Goal: Task Accomplishment & Management: Complete application form

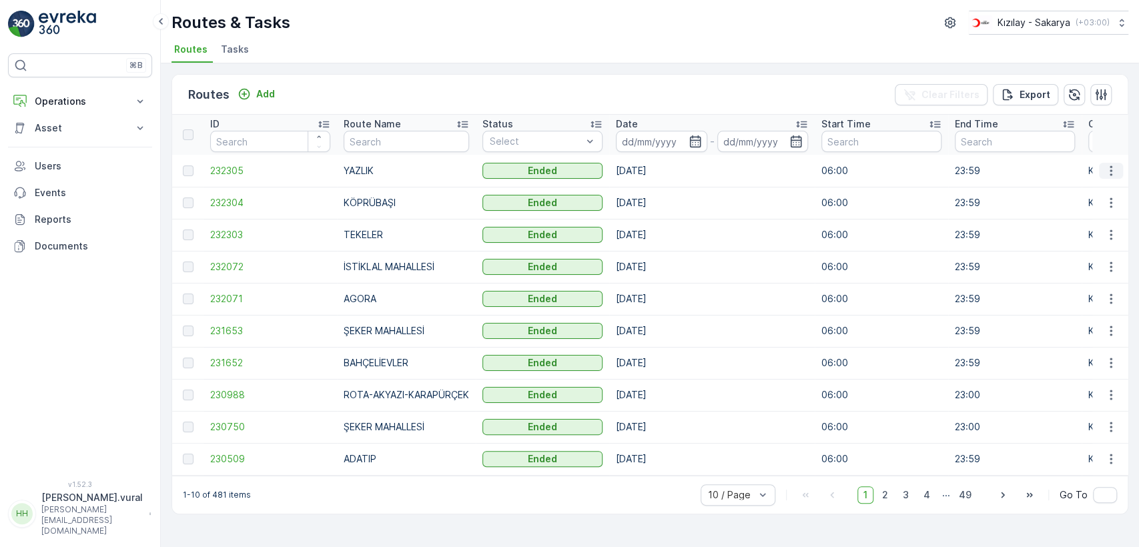
click at [1110, 173] on icon "button" at bounding box center [1110, 170] width 2 height 10
click at [1095, 189] on span "See More Details" at bounding box center [1079, 190] width 77 height 13
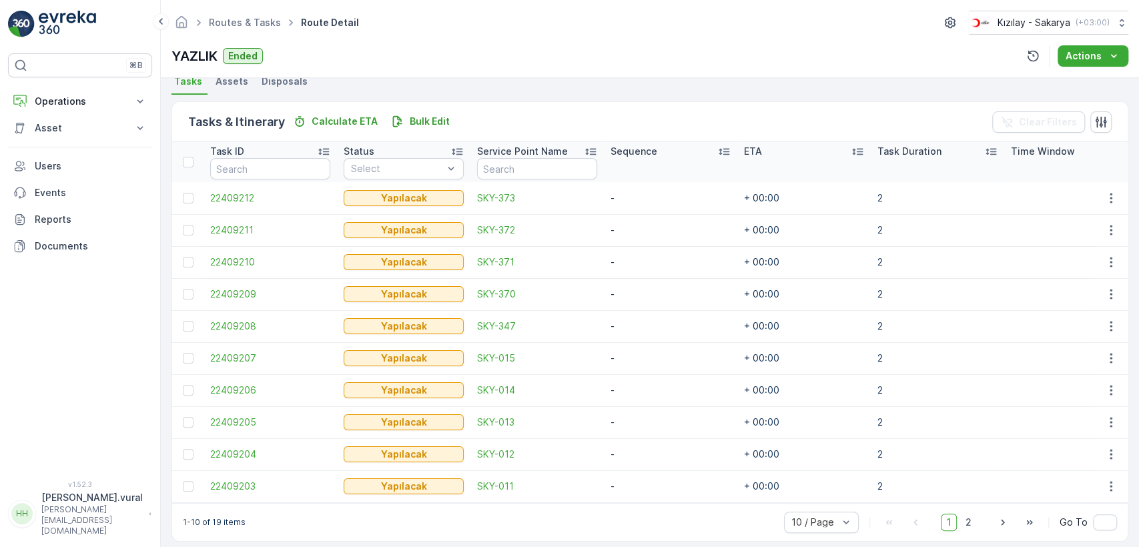
scroll to position [317, 0]
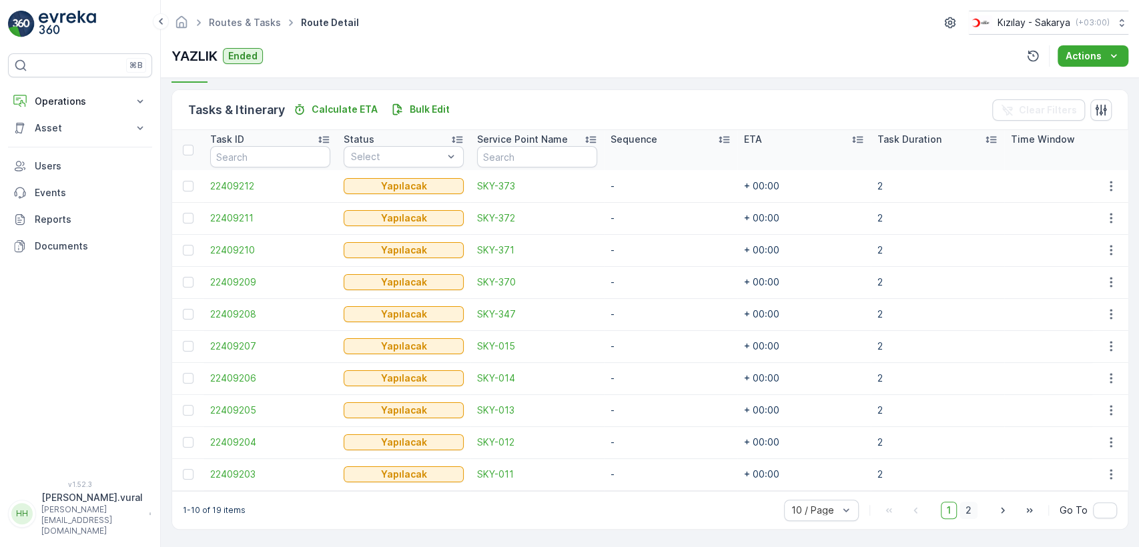
click at [959, 507] on span "2" at bounding box center [968, 510] width 18 height 17
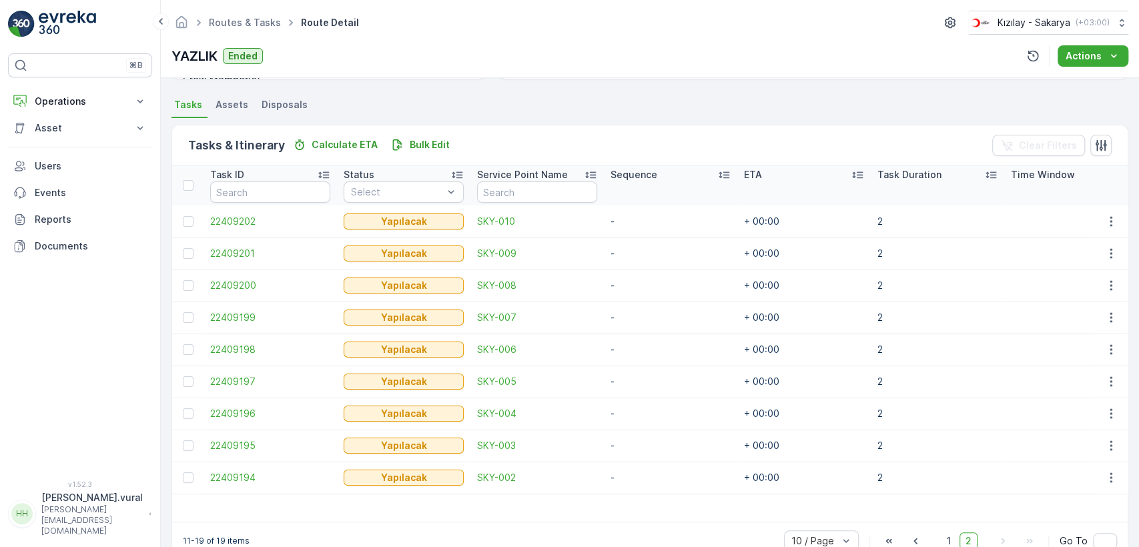
scroll to position [313, 0]
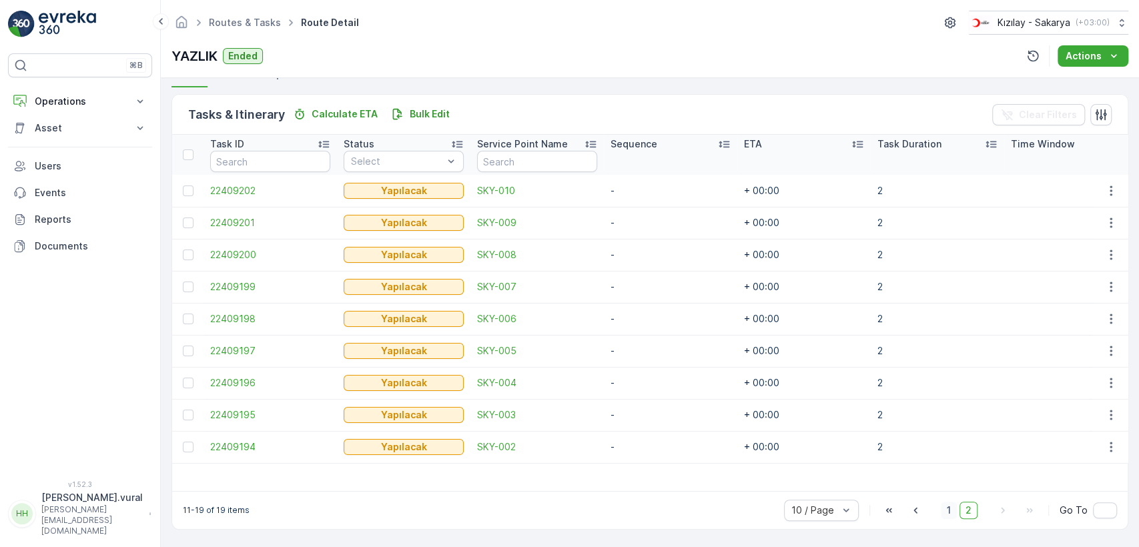
click at [955, 511] on span "1" at bounding box center [949, 510] width 16 height 17
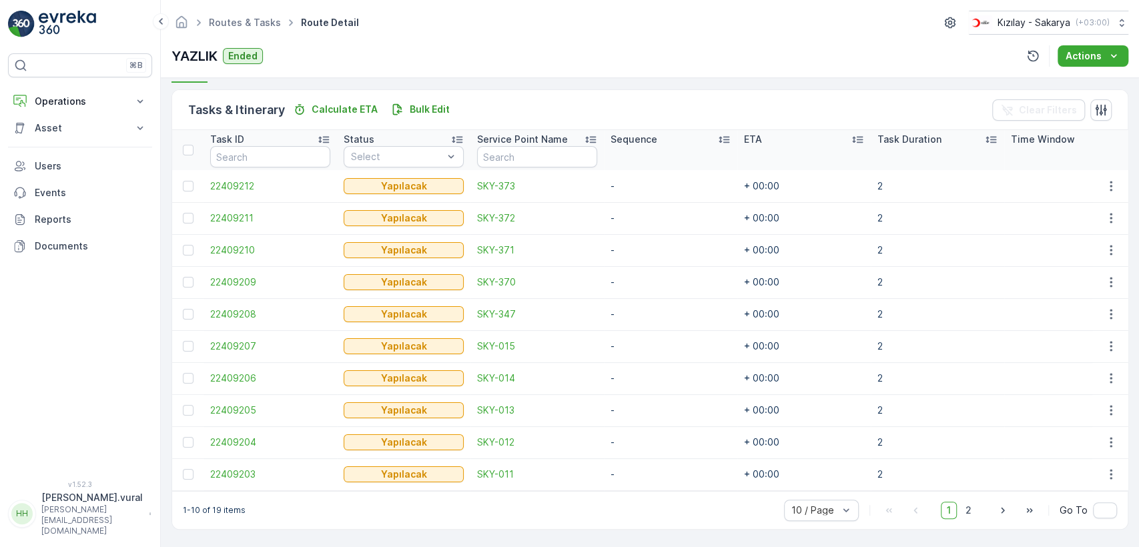
scroll to position [317, 0]
click at [101, 108] on button "Operations" at bounding box center [80, 101] width 144 height 27
click at [91, 151] on link "Planning" at bounding box center [90, 142] width 123 height 19
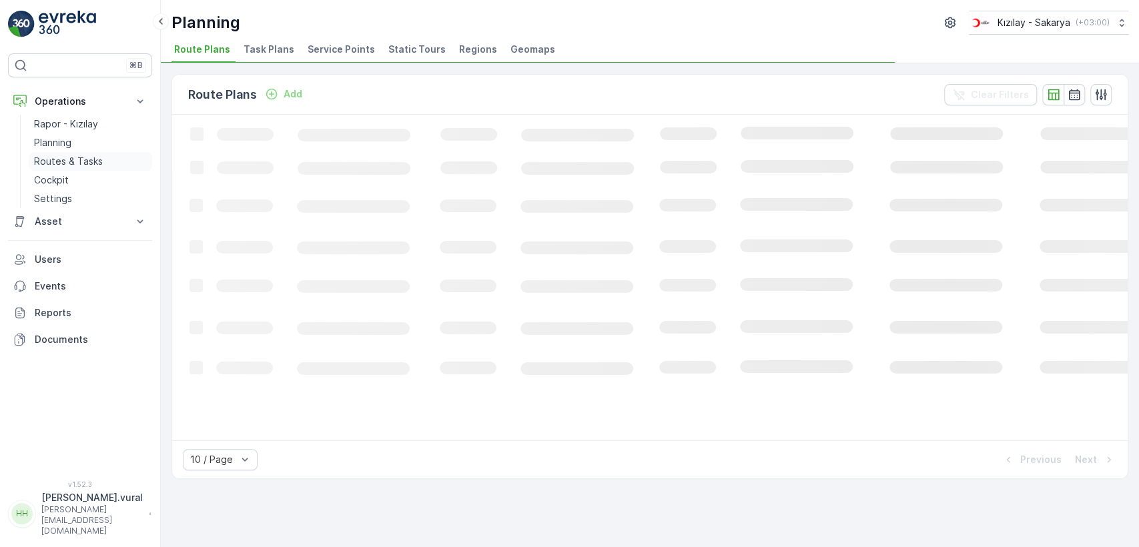
click at [91, 155] on p "Routes & Tasks" at bounding box center [68, 161] width 69 height 13
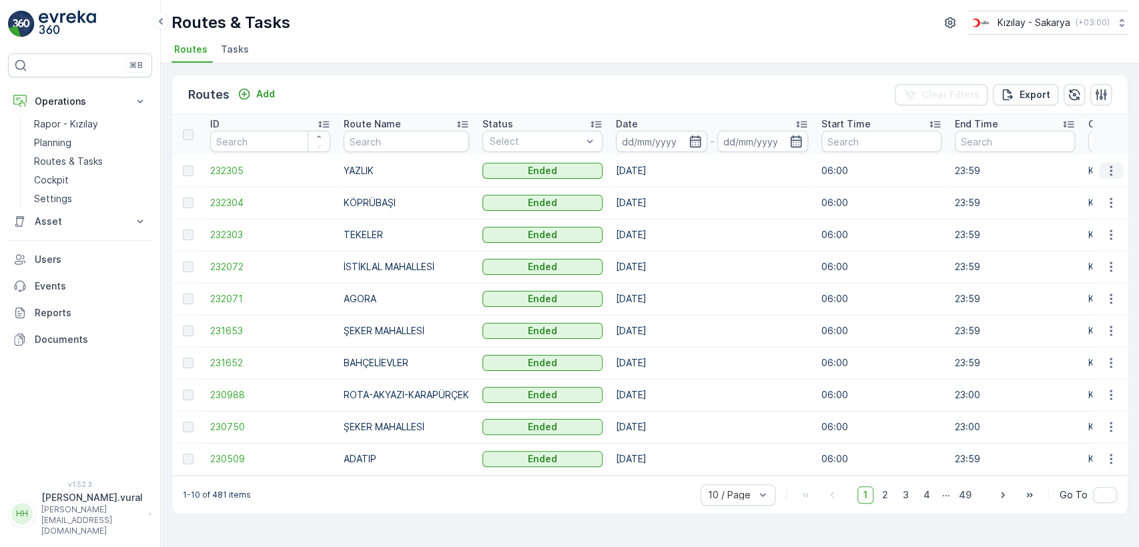
click at [1104, 175] on button "button" at bounding box center [1111, 171] width 24 height 16
click at [1104, 173] on icon "button" at bounding box center [1110, 170] width 13 height 13
click at [1102, 233] on button "button" at bounding box center [1111, 235] width 24 height 16
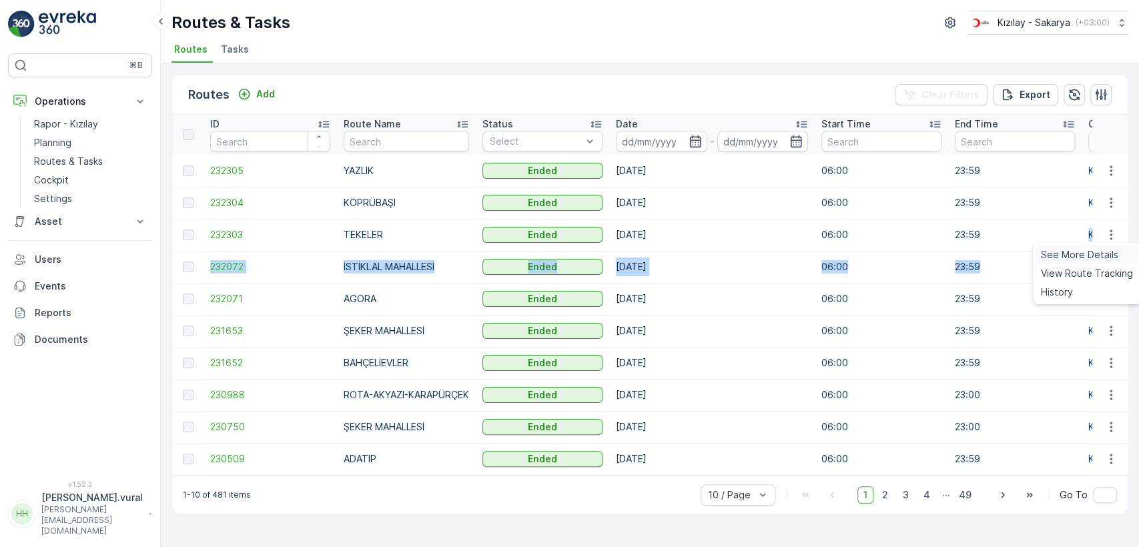
click at [1093, 249] on span "See More Details" at bounding box center [1079, 254] width 77 height 13
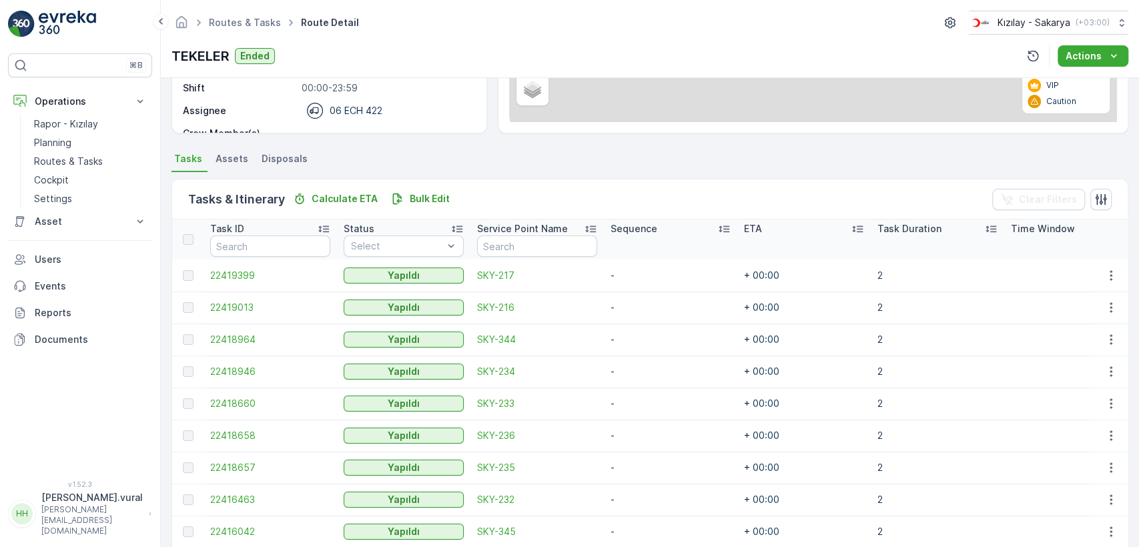
scroll to position [317, 0]
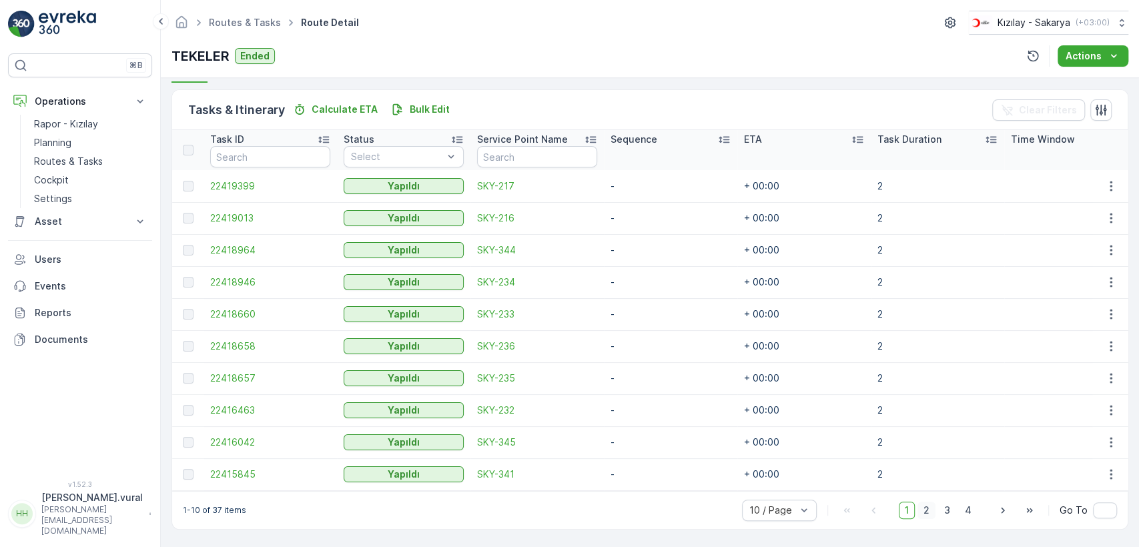
click at [920, 514] on span "2" at bounding box center [926, 510] width 18 height 17
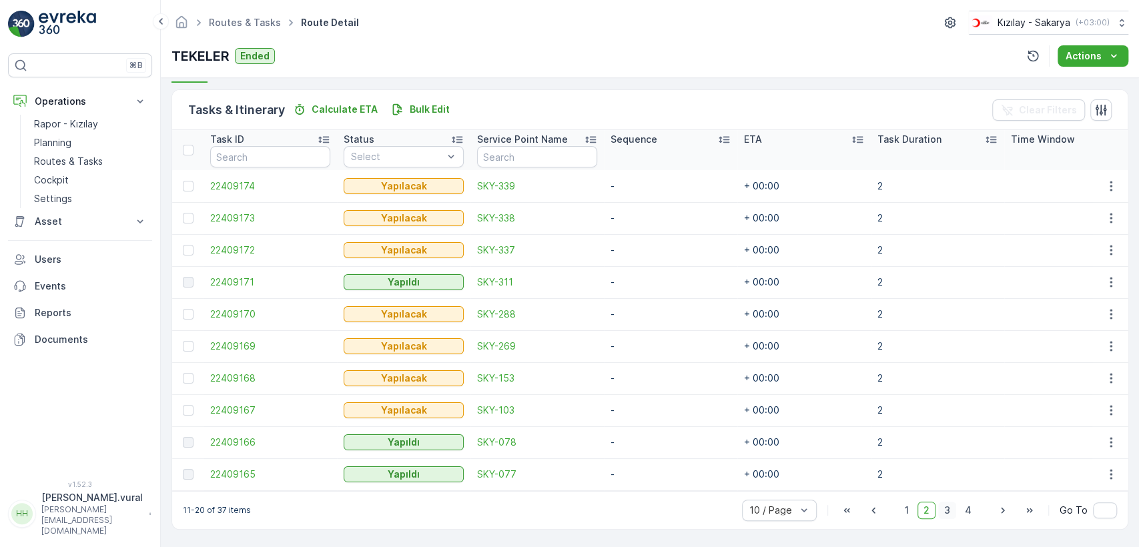
click at [951, 516] on span "3" at bounding box center [947, 510] width 18 height 17
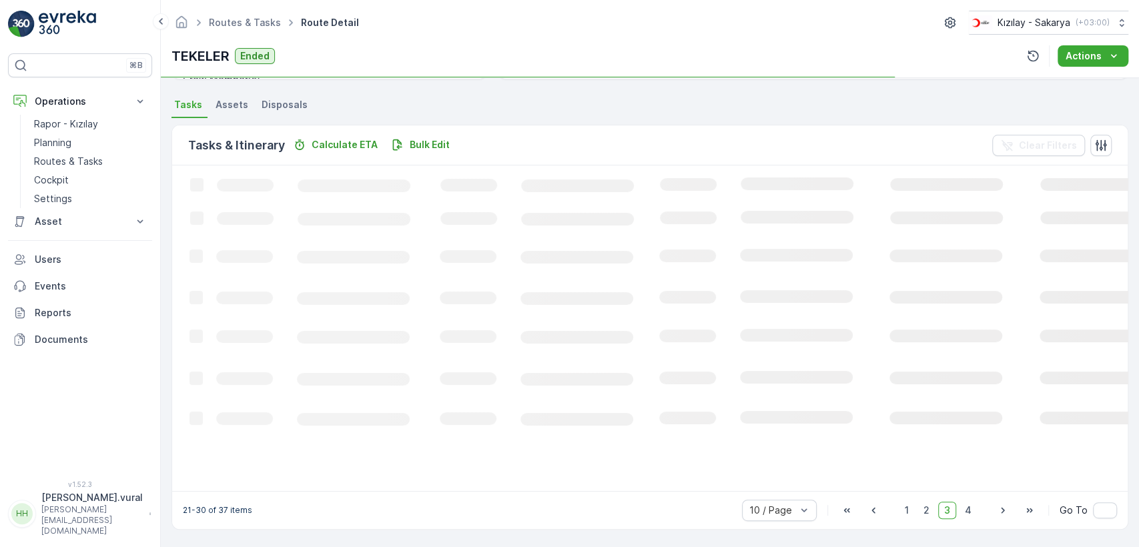
scroll to position [317, 0]
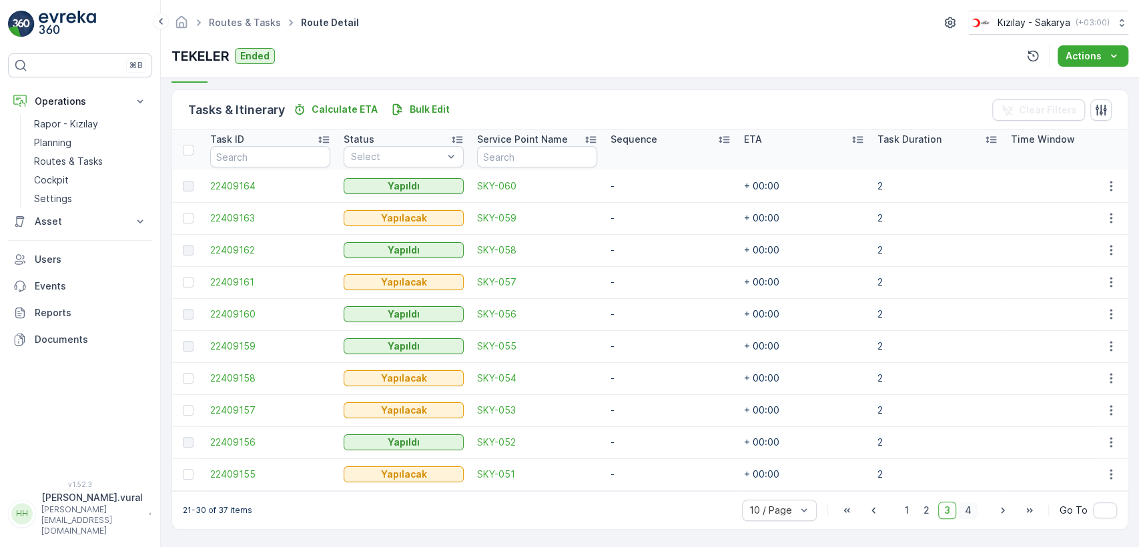
click at [962, 514] on span "4" at bounding box center [968, 510] width 19 height 17
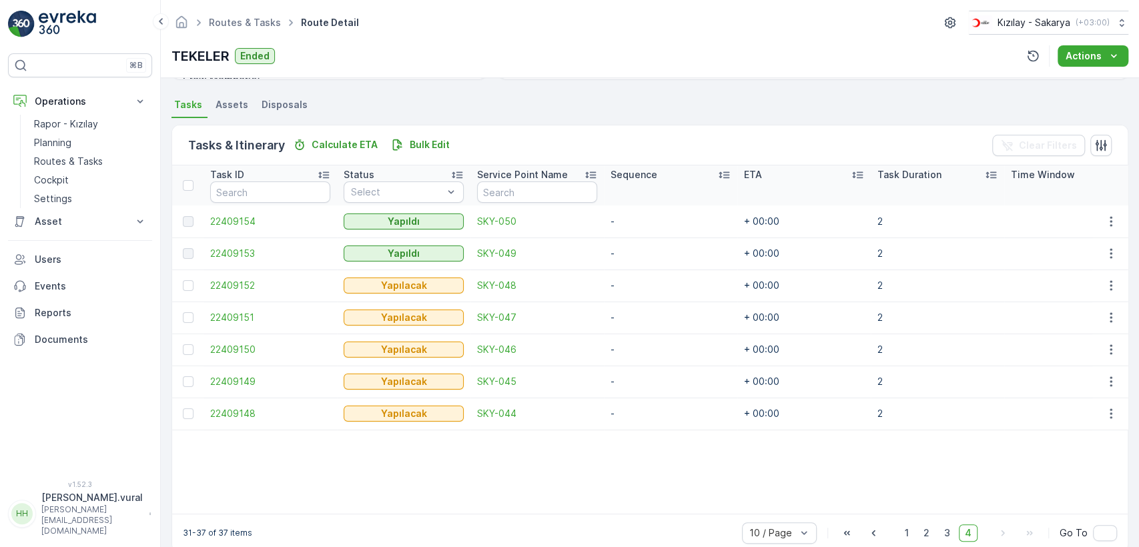
scroll to position [304, 0]
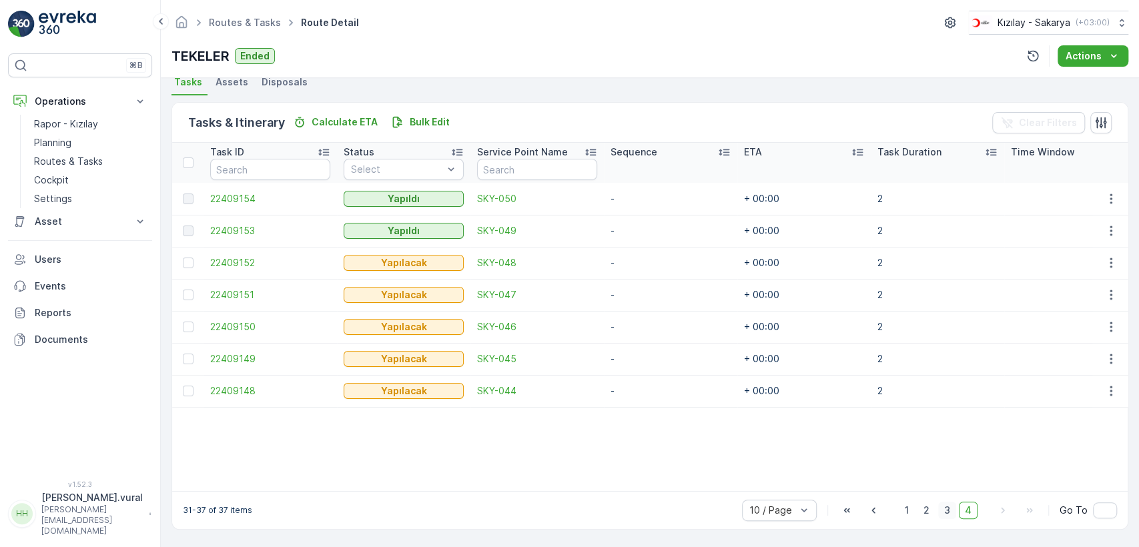
click at [943, 511] on span "3" at bounding box center [947, 510] width 18 height 17
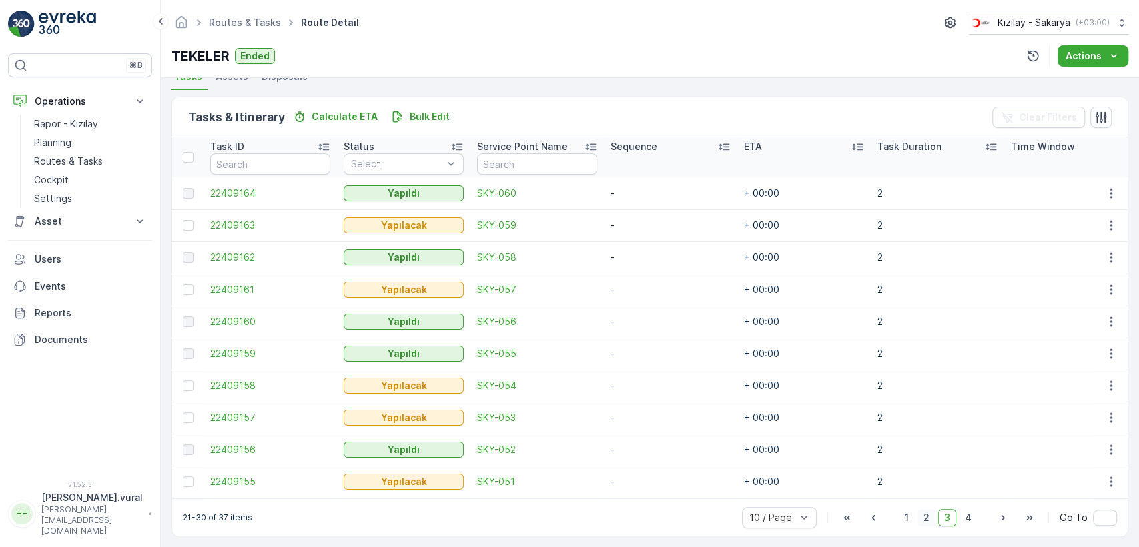
scroll to position [317, 0]
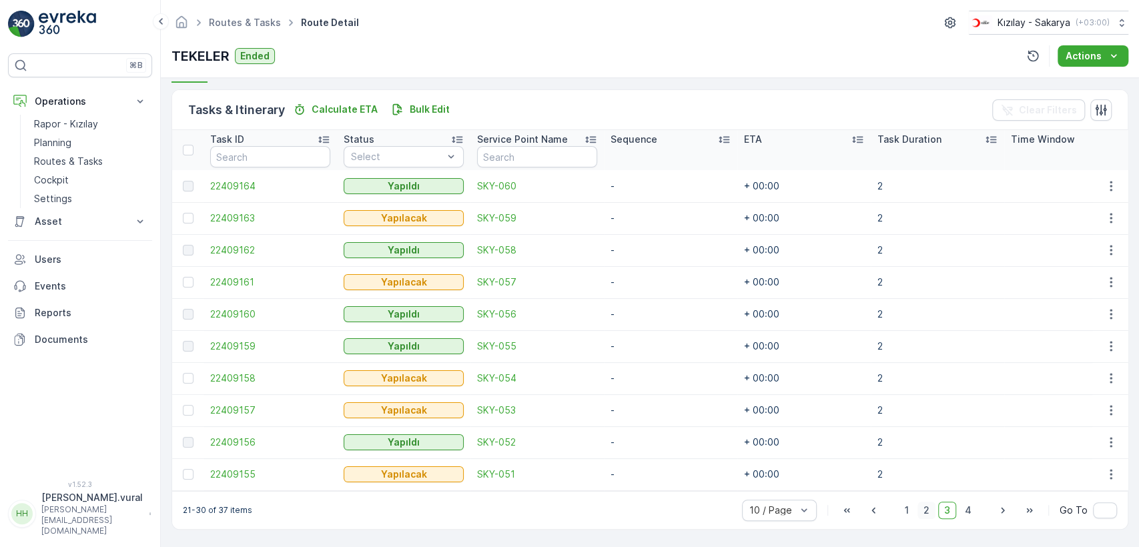
click at [929, 514] on span "2" at bounding box center [926, 510] width 18 height 17
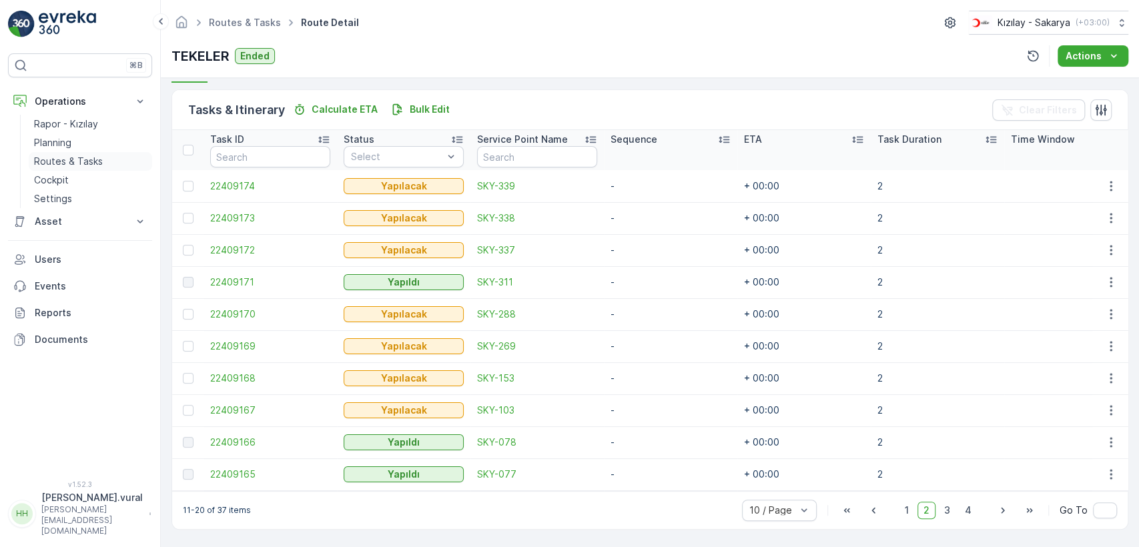
click at [112, 162] on link "Routes & Tasks" at bounding box center [90, 161] width 123 height 19
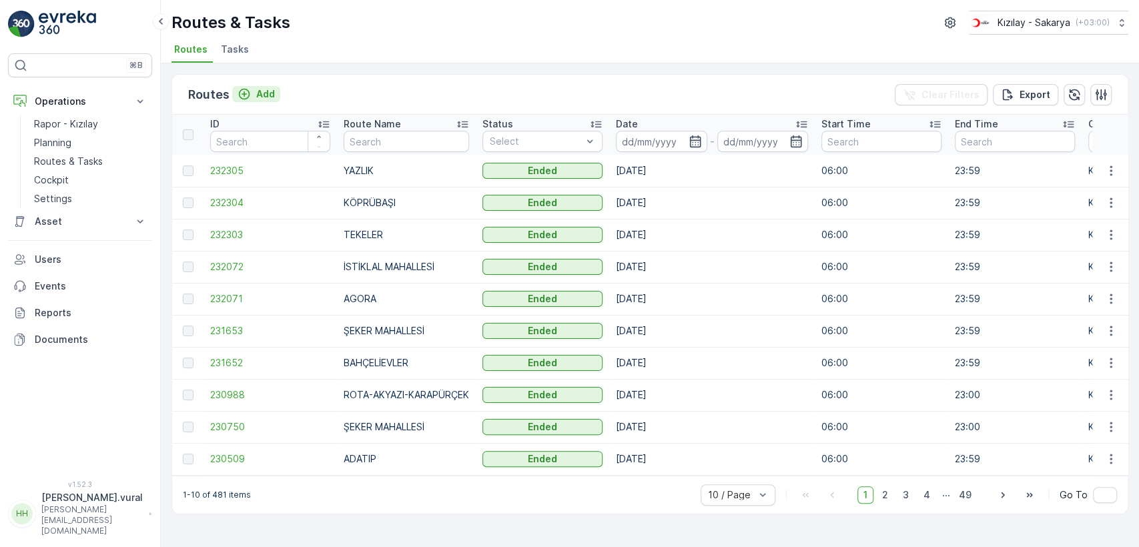
click at [266, 87] on p "Add" at bounding box center [265, 93] width 19 height 13
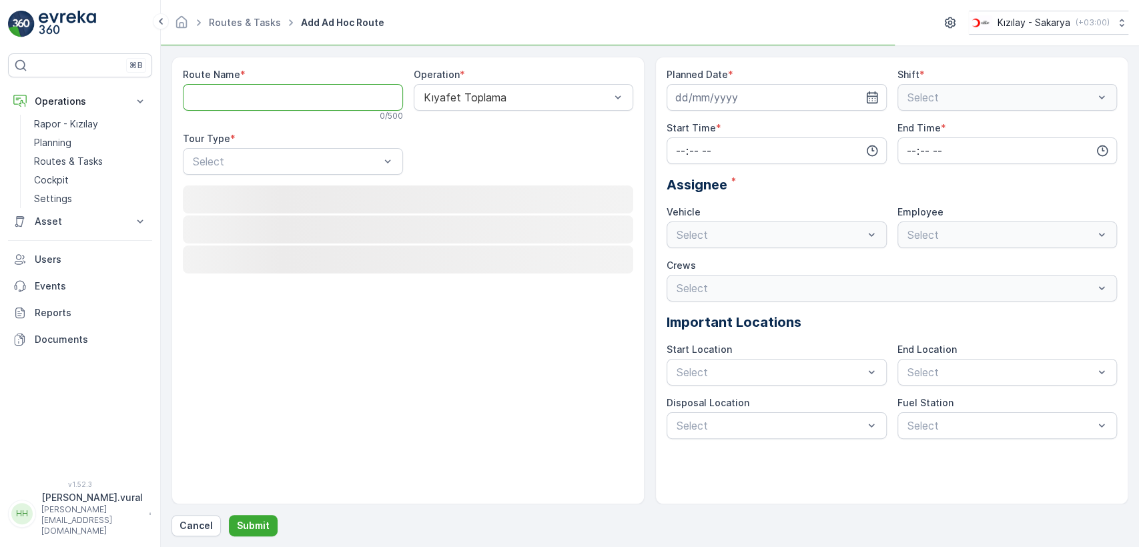
click at [269, 94] on Name "Route Name" at bounding box center [293, 97] width 220 height 27
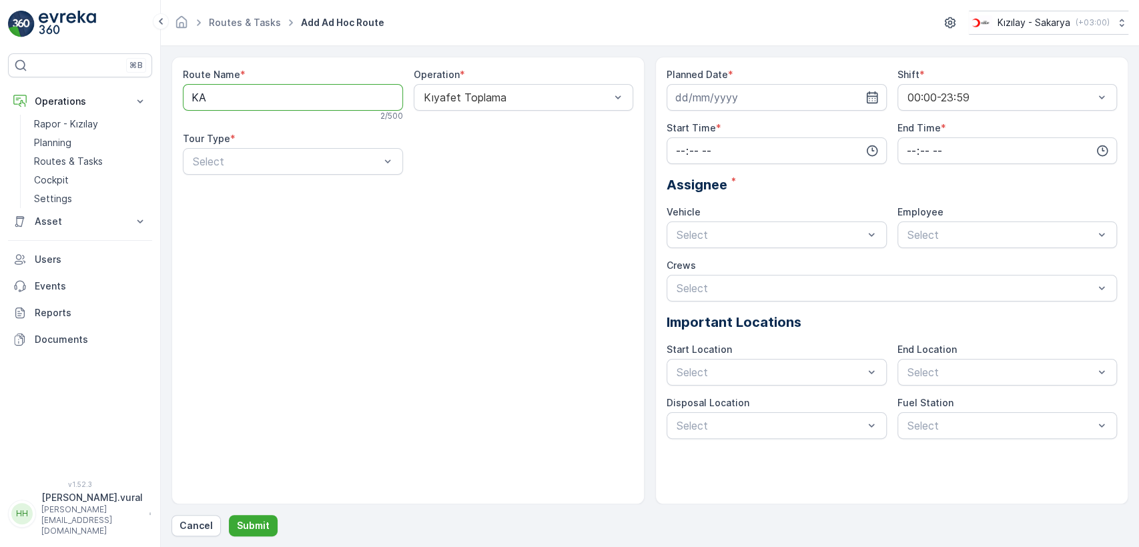
type Name "KAYMAKAMLIK"
click at [300, 167] on div "Select" at bounding box center [293, 161] width 220 height 27
click at [264, 190] on div "Static" at bounding box center [293, 194] width 204 height 12
click at [421, 163] on div "Select" at bounding box center [524, 161] width 220 height 27
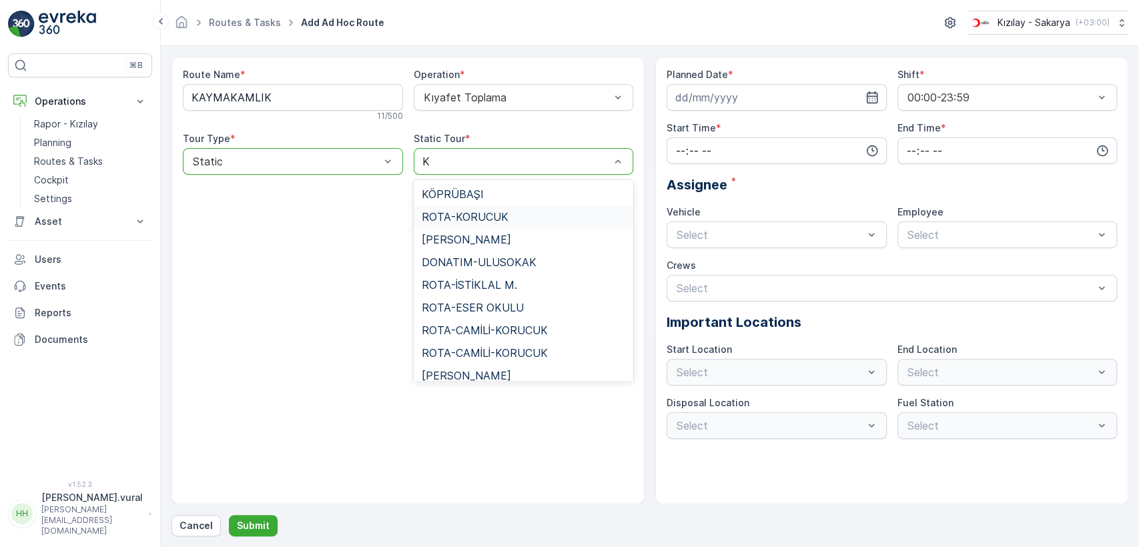
type input "KA"
click at [494, 305] on span "KAYMAKAMLIK" at bounding box center [462, 308] width 80 height 12
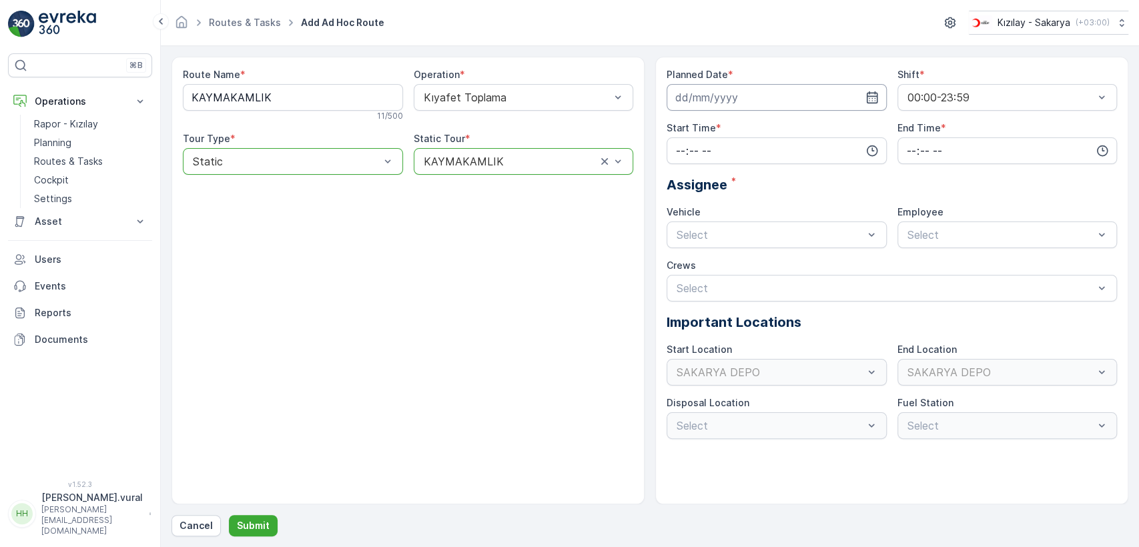
click at [692, 99] on input at bounding box center [776, 97] width 220 height 27
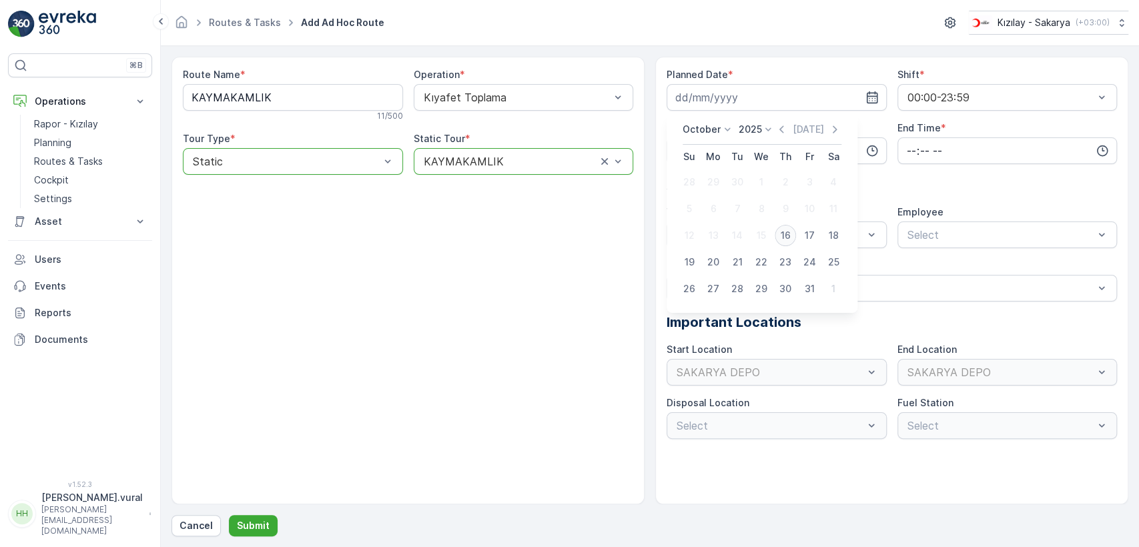
click at [782, 231] on div "16" at bounding box center [784, 235] width 21 height 21
type input "[DATE]"
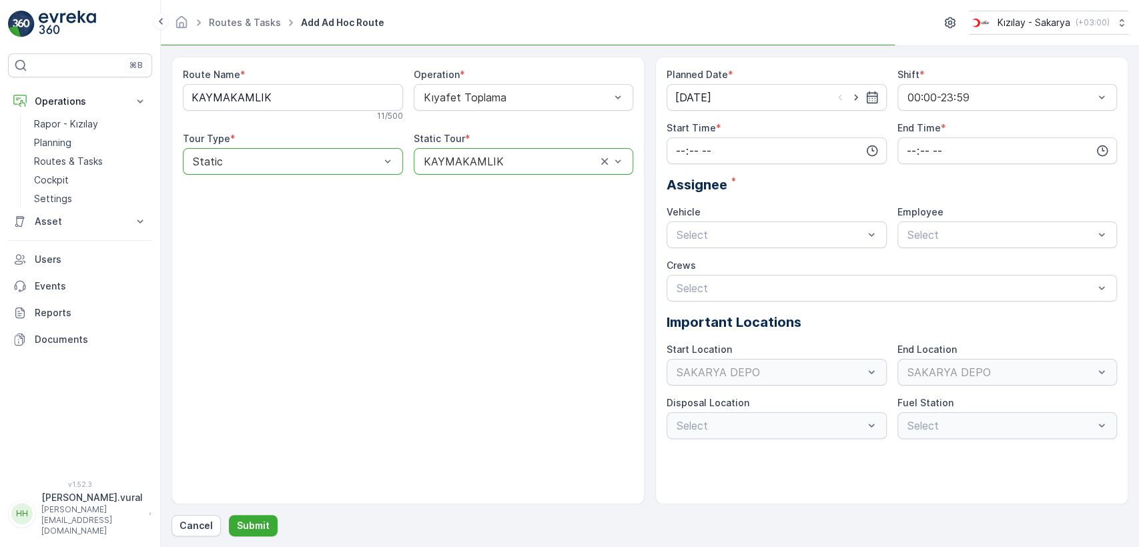
click at [730, 167] on div "Planned Date * [DATE] Shift * 00:00-23:59 Start Time * End Time * Assignee * Ve…" at bounding box center [891, 253] width 450 height 371
click at [726, 161] on div "Planned Date * [DATE] Shift * 00:00-23:59 Start Time * End Time * Assignee * Ve…" at bounding box center [891, 253] width 450 height 371
click at [726, 161] on input "time" at bounding box center [776, 150] width 220 height 27
click at [686, 284] on div "06" at bounding box center [680, 285] width 23 height 19
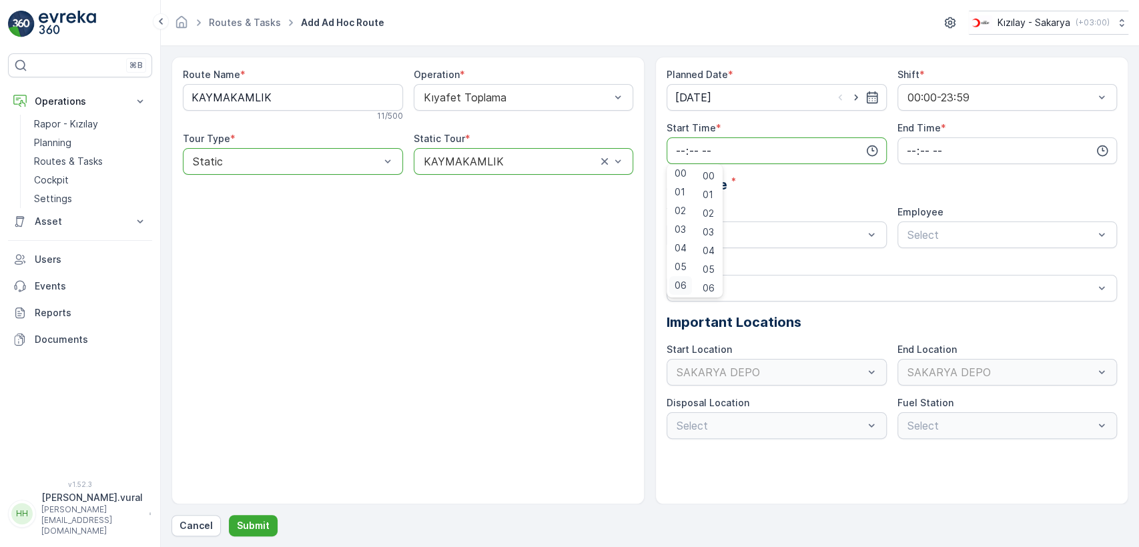
type input "06:00"
drag, startPoint x: 901, startPoint y: 155, endPoint x: 921, endPoint y: 158, distance: 20.2
click at [912, 152] on input "time" at bounding box center [1007, 150] width 220 height 27
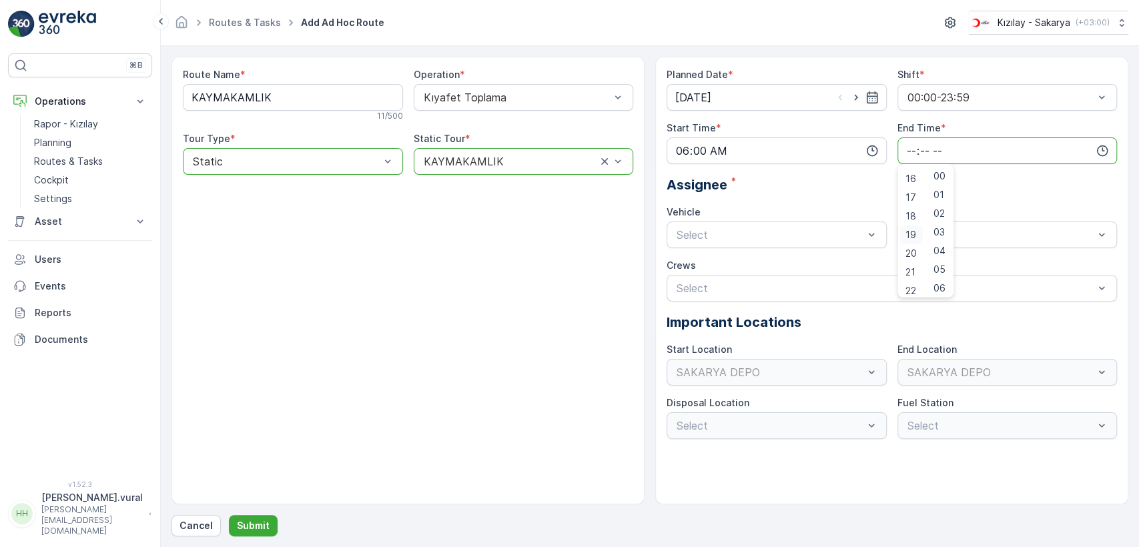
scroll to position [320, 0]
click at [915, 284] on span "23" at bounding box center [910, 285] width 11 height 13
click at [937, 281] on span "59" at bounding box center [939, 285] width 12 height 13
type input "23:59"
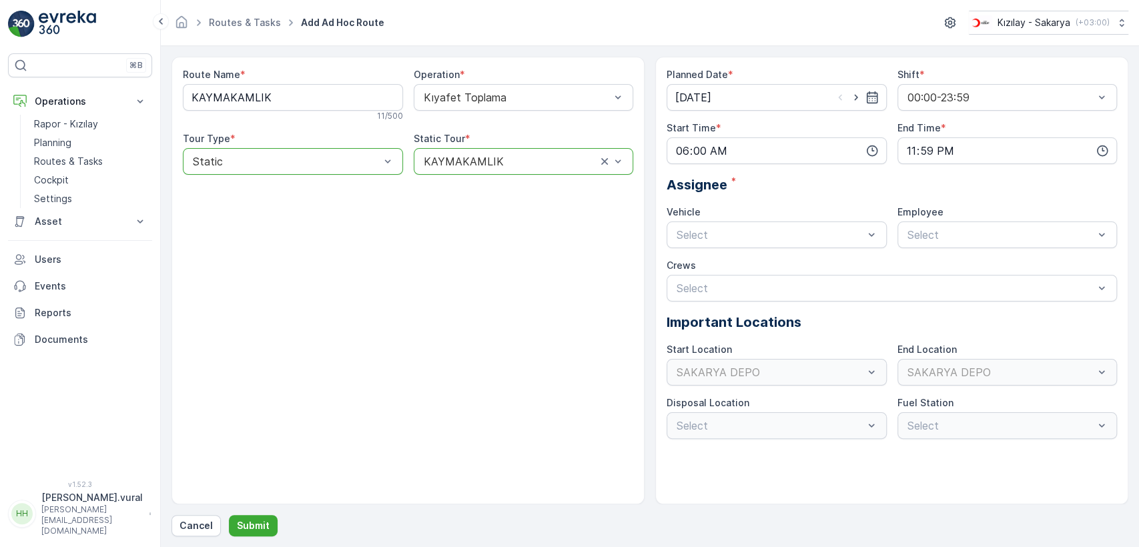
drag, startPoint x: 835, startPoint y: 255, endPoint x: 829, endPoint y: 249, distance: 7.5
click at [830, 250] on div "Planned Date * [DATE] Shift * 00:00-23:59 Start Time * 06:00 End Time * 23:59 A…" at bounding box center [891, 253] width 450 height 371
click at [768, 283] on div "06 ECH 422" at bounding box center [776, 290] width 220 height 23
click at [925, 265] on span "06ECH422" at bounding box center [932, 267] width 54 height 12
click at [264, 522] on p "Submit" at bounding box center [253, 525] width 33 height 13
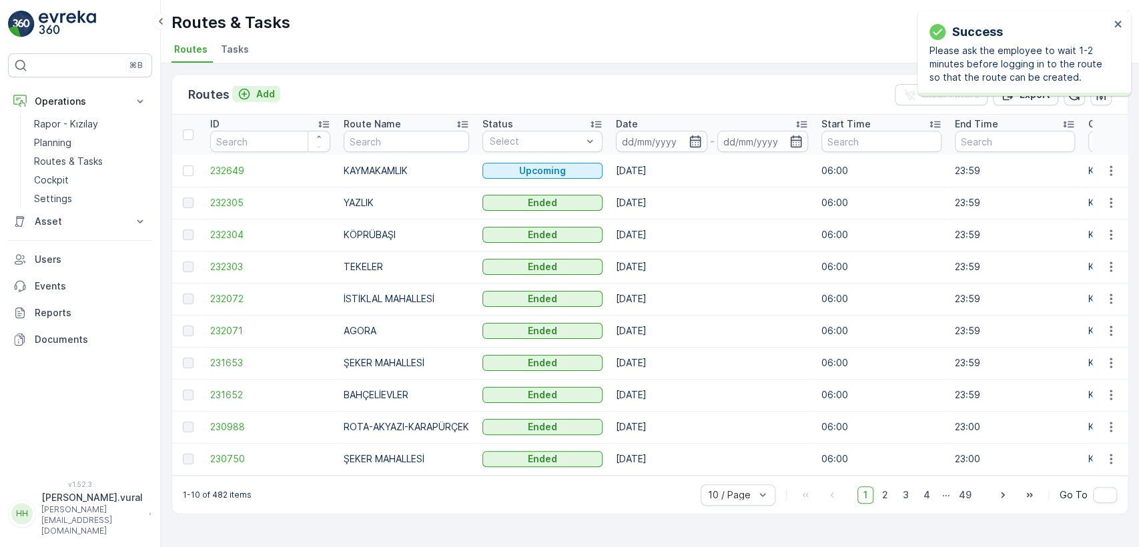
click at [268, 97] on p "Add" at bounding box center [265, 93] width 19 height 13
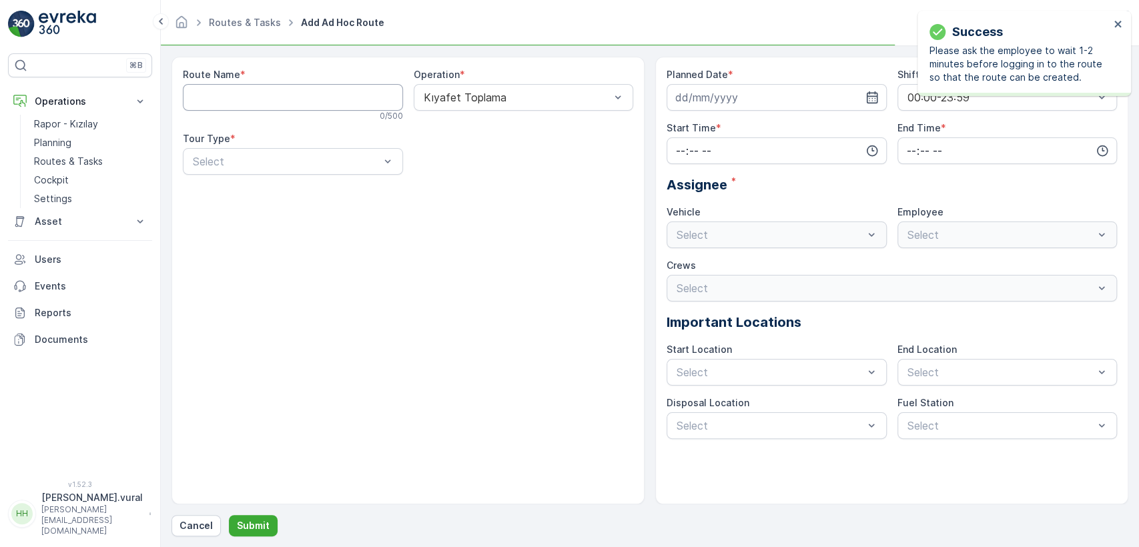
click at [268, 97] on Name "Route Name" at bounding box center [293, 97] width 220 height 27
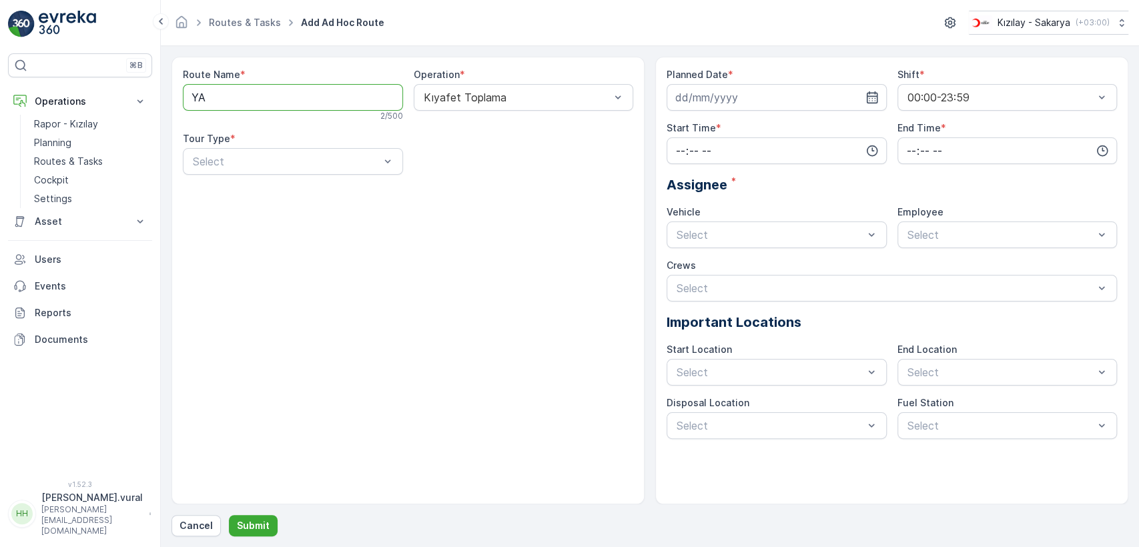
type Name "Y"
type Name "YAZLIK"
click at [257, 187] on div "Static" at bounding box center [293, 194] width 220 height 23
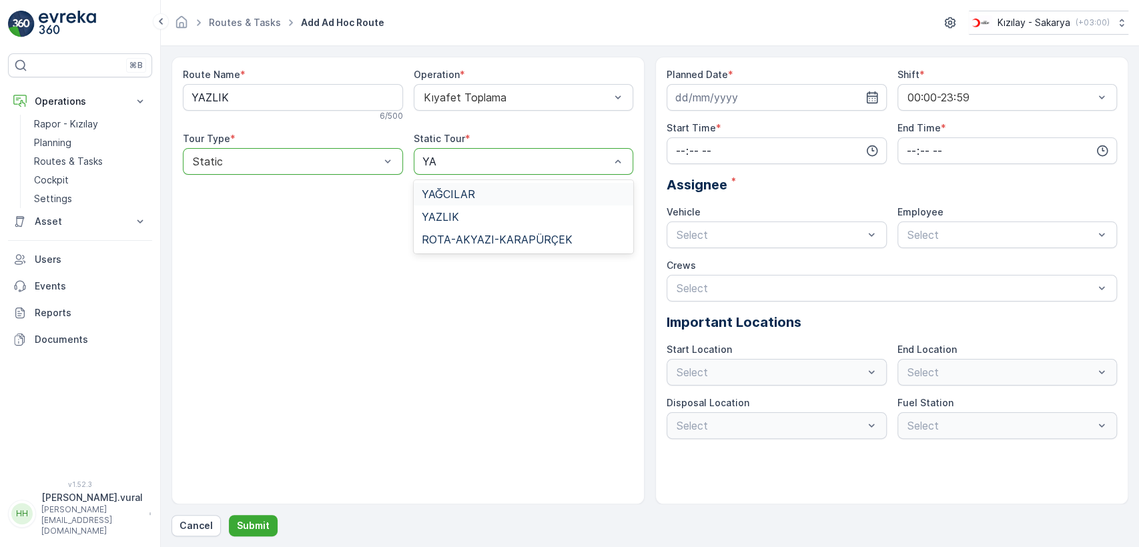
type input "[MEDICAL_DATA]"
click at [463, 201] on div "YAZLIK" at bounding box center [524, 194] width 220 height 23
click at [698, 101] on input at bounding box center [776, 97] width 220 height 27
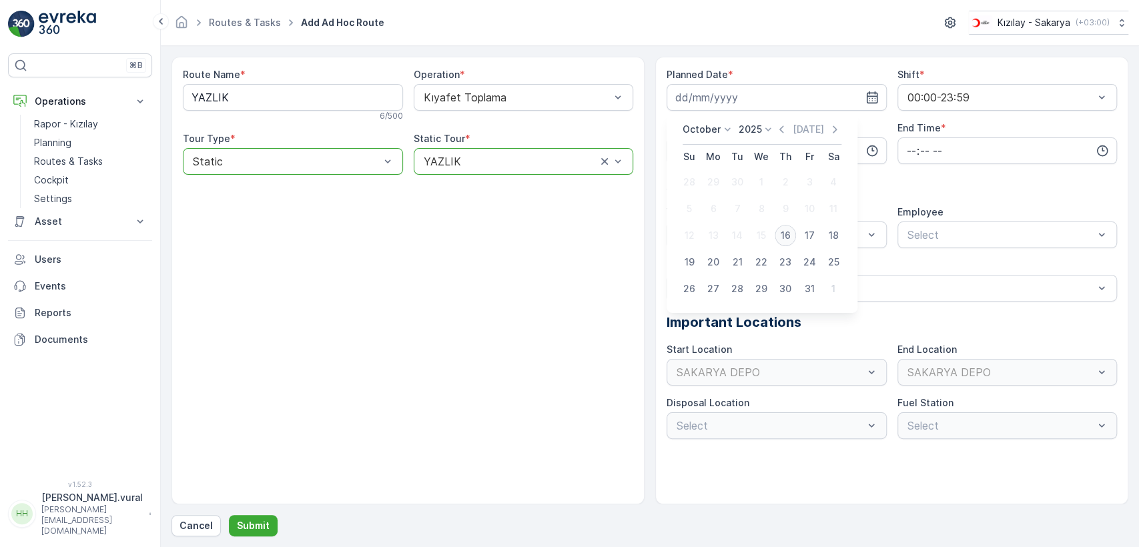
click at [779, 231] on div "16" at bounding box center [784, 235] width 21 height 21
type input "[DATE]"
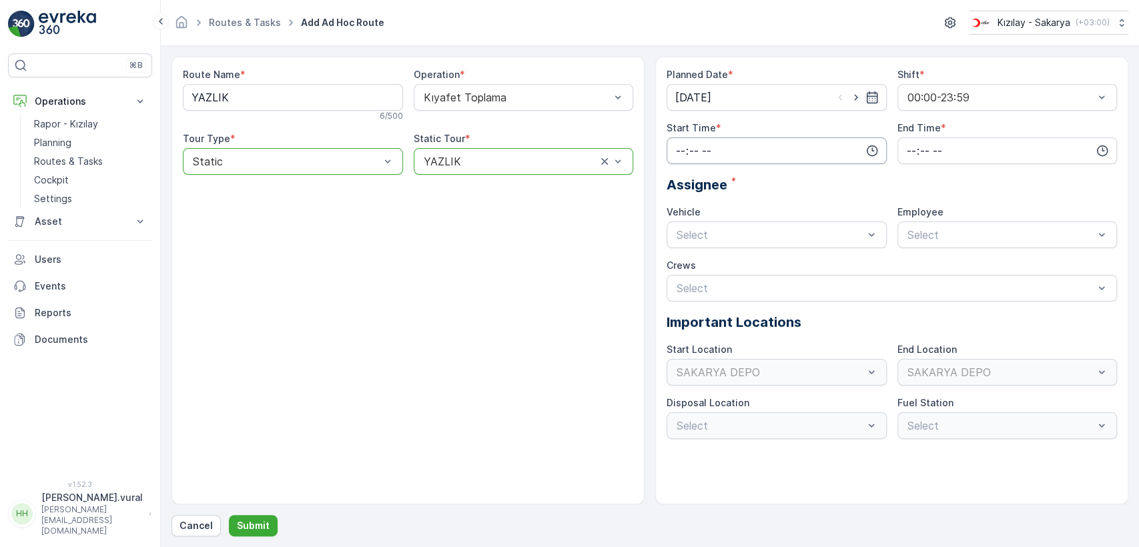
drag, startPoint x: 758, startPoint y: 171, endPoint x: 748, endPoint y: 144, distance: 28.5
click at [755, 157] on div "Planned Date * [DATE] Shift * 00:00-23:59 Start Time * End Time * Assignee * Ve…" at bounding box center [891, 253] width 450 height 371
click at [748, 144] on input "time" at bounding box center [776, 150] width 220 height 27
click at [687, 284] on div "06" at bounding box center [680, 285] width 23 height 19
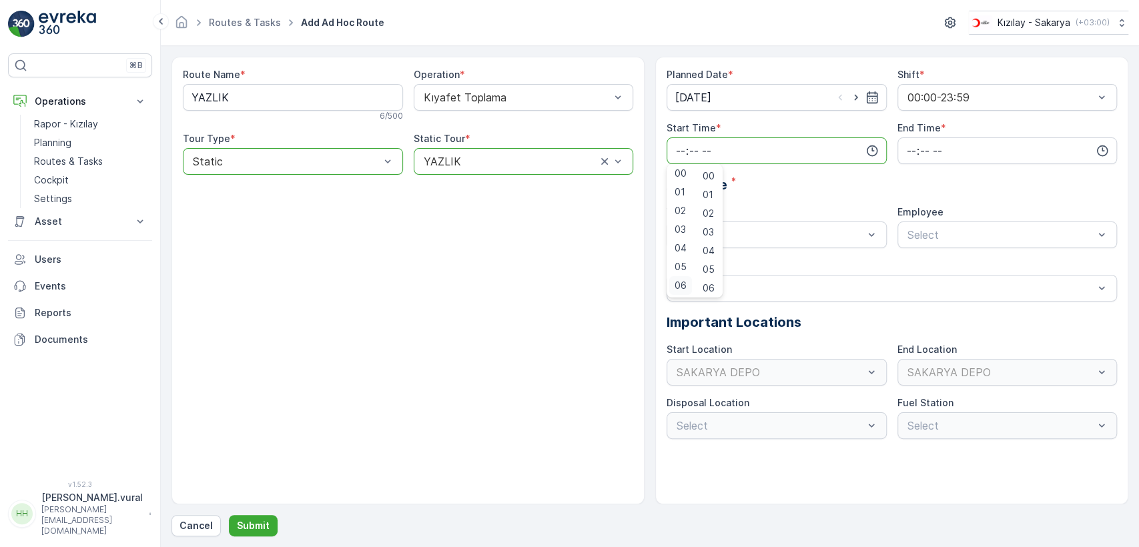
type input "06:00"
click at [917, 155] on input "time" at bounding box center [1007, 150] width 220 height 27
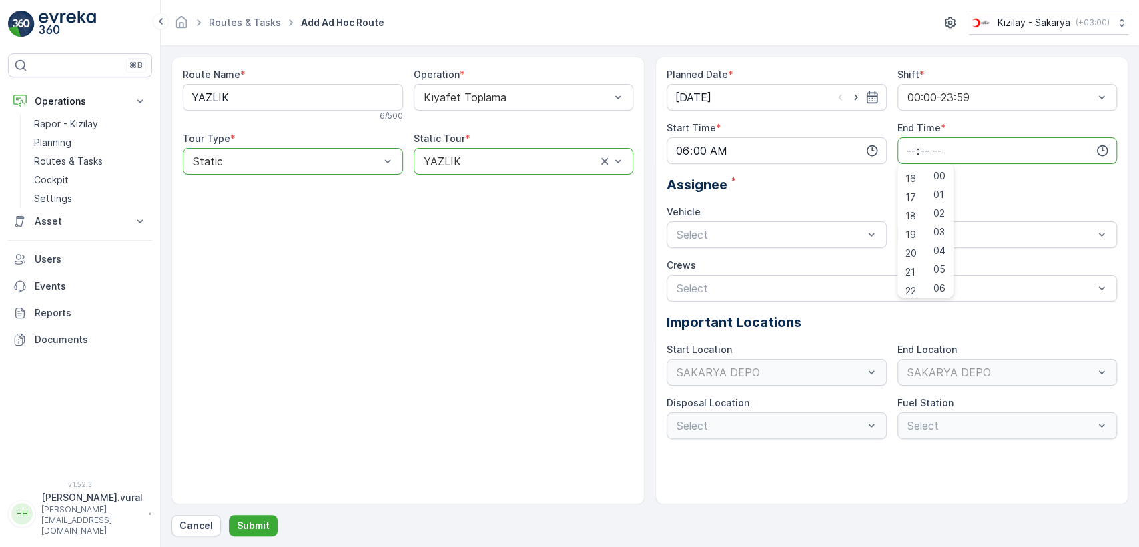
scroll to position [320, 0]
click at [912, 280] on span "23" at bounding box center [910, 285] width 11 height 13
type input "23:00"
drag, startPoint x: 801, startPoint y: 250, endPoint x: 790, endPoint y: 243, distance: 12.6
click at [795, 246] on div "Planned Date * [DATE] Shift * 00:00-23:59 Start Time * 06:00 End Time * 23:00 0…" at bounding box center [891, 253] width 450 height 371
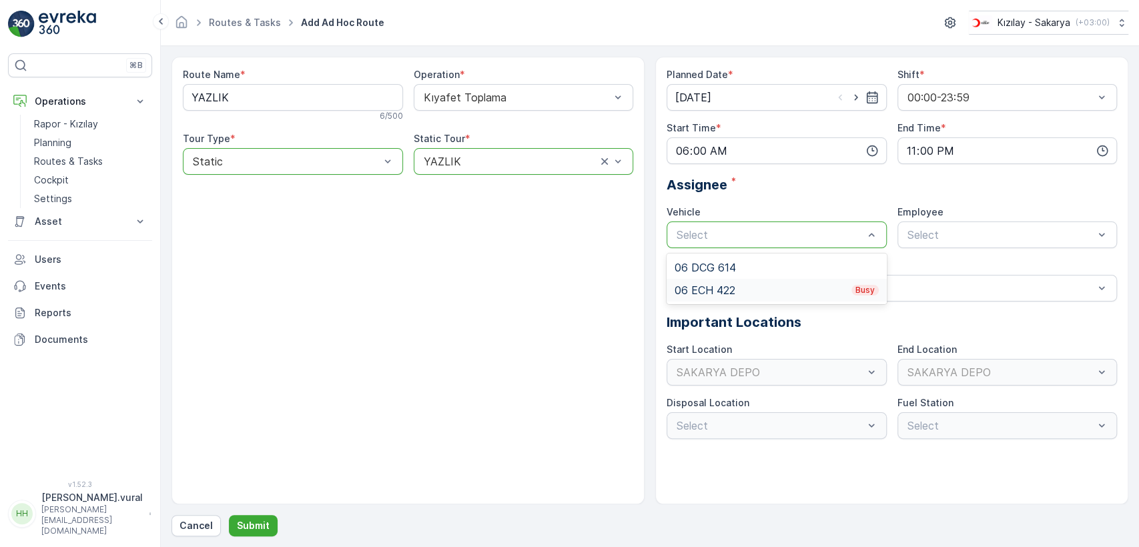
click at [748, 279] on div "06 ECH 422 Busy" at bounding box center [776, 290] width 220 height 23
click at [932, 264] on span "06ECH422" at bounding box center [932, 267] width 54 height 12
click at [264, 527] on p "Submit" at bounding box center [253, 525] width 33 height 13
